Goal: Task Accomplishment & Management: Manage account settings

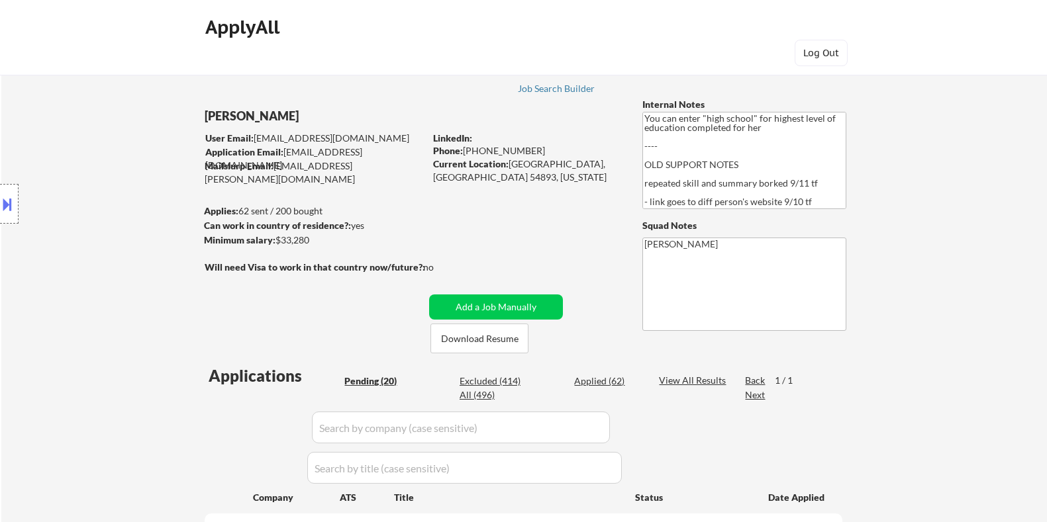
select select ""pending""
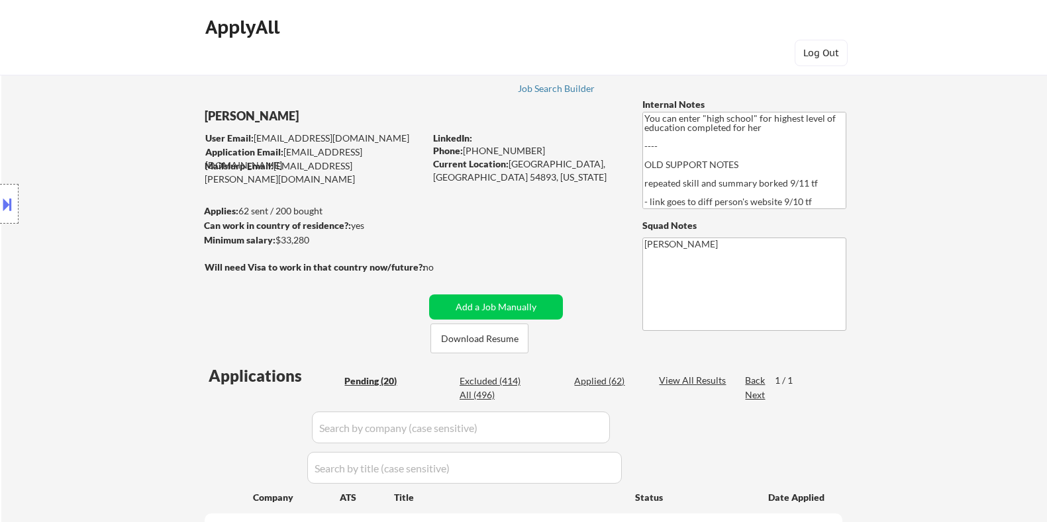
select select ""pending""
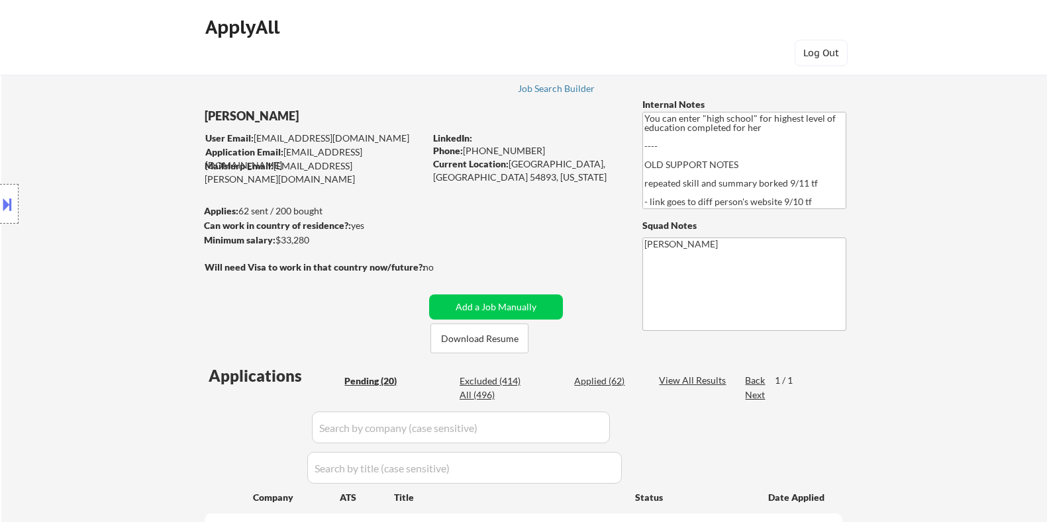
select select ""pending""
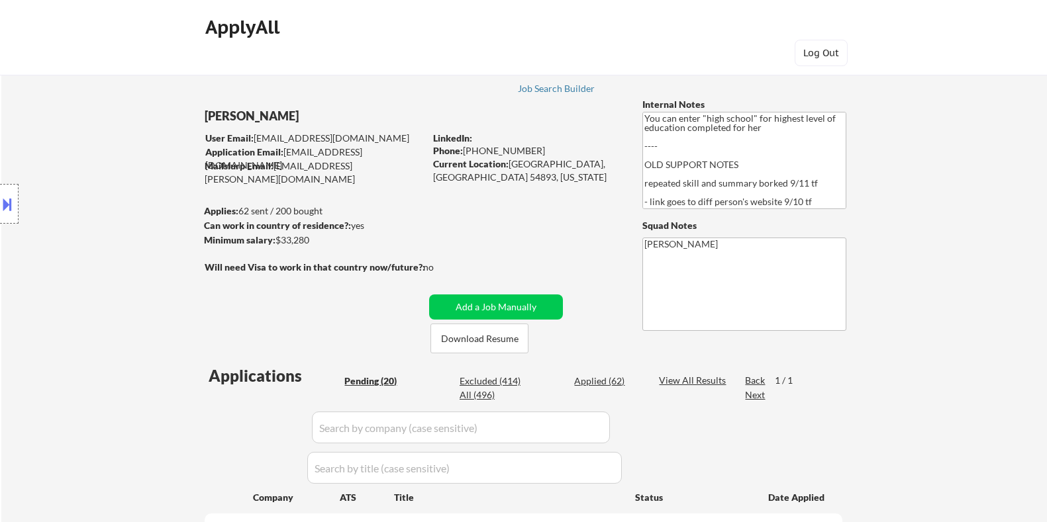
select select ""pending""
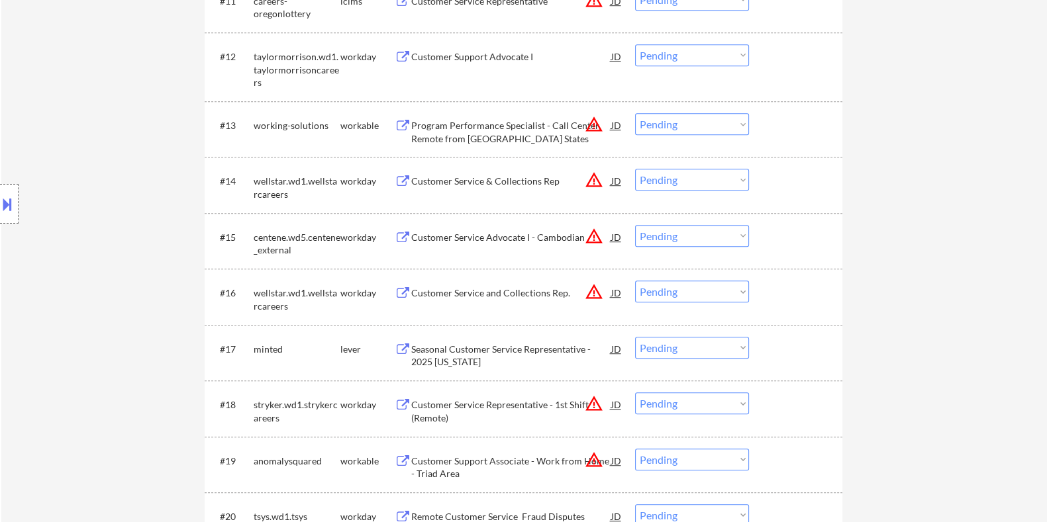
scroll to position [1075, 0]
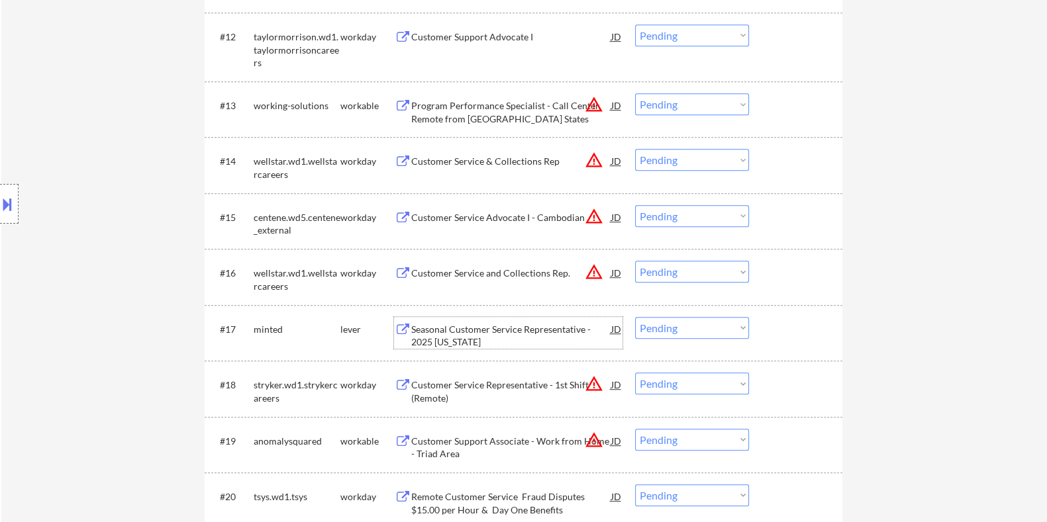
click at [548, 324] on div "Seasonal Customer Service Representative - 2025 [US_STATE]" at bounding box center [511, 336] width 200 height 26
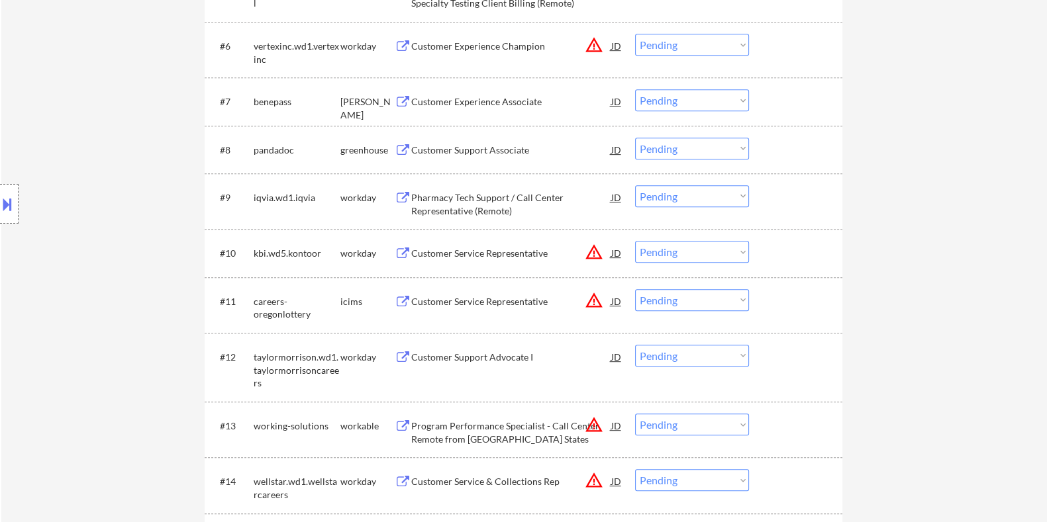
scroll to position [745, 0]
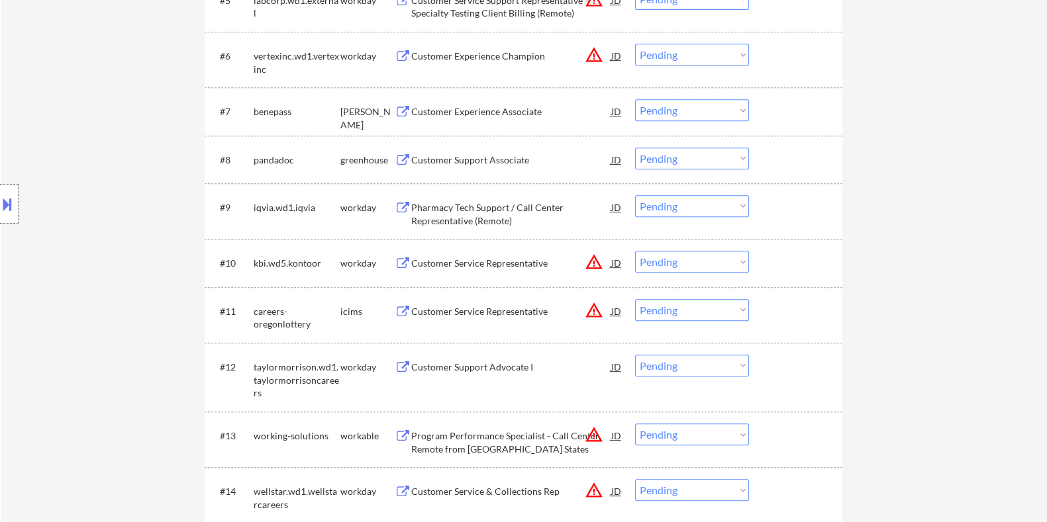
click at [467, 103] on div "Customer Experience Associate" at bounding box center [511, 111] width 200 height 24
